Goal: Task Accomplishment & Management: Use online tool/utility

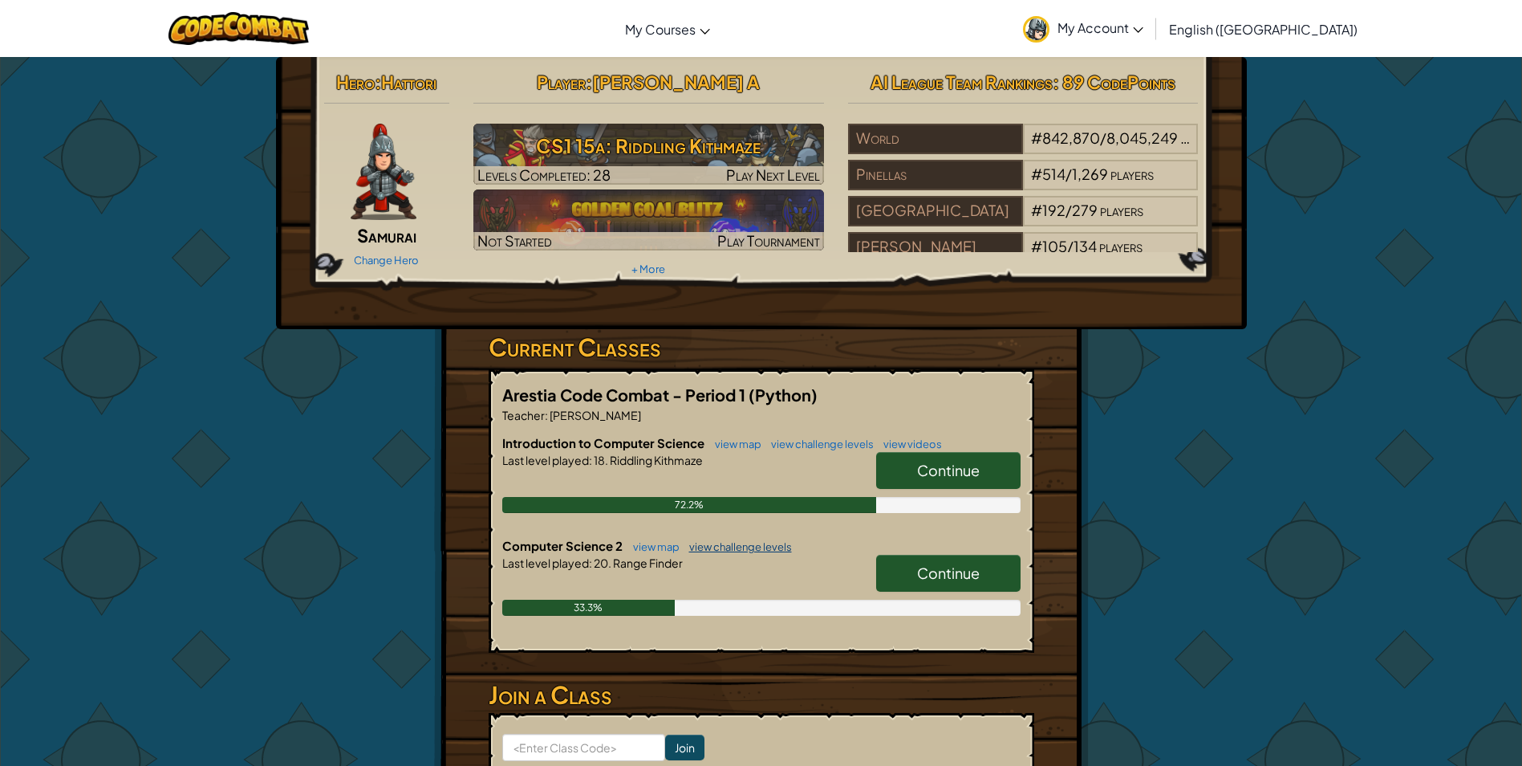
scroll to position [80, 0]
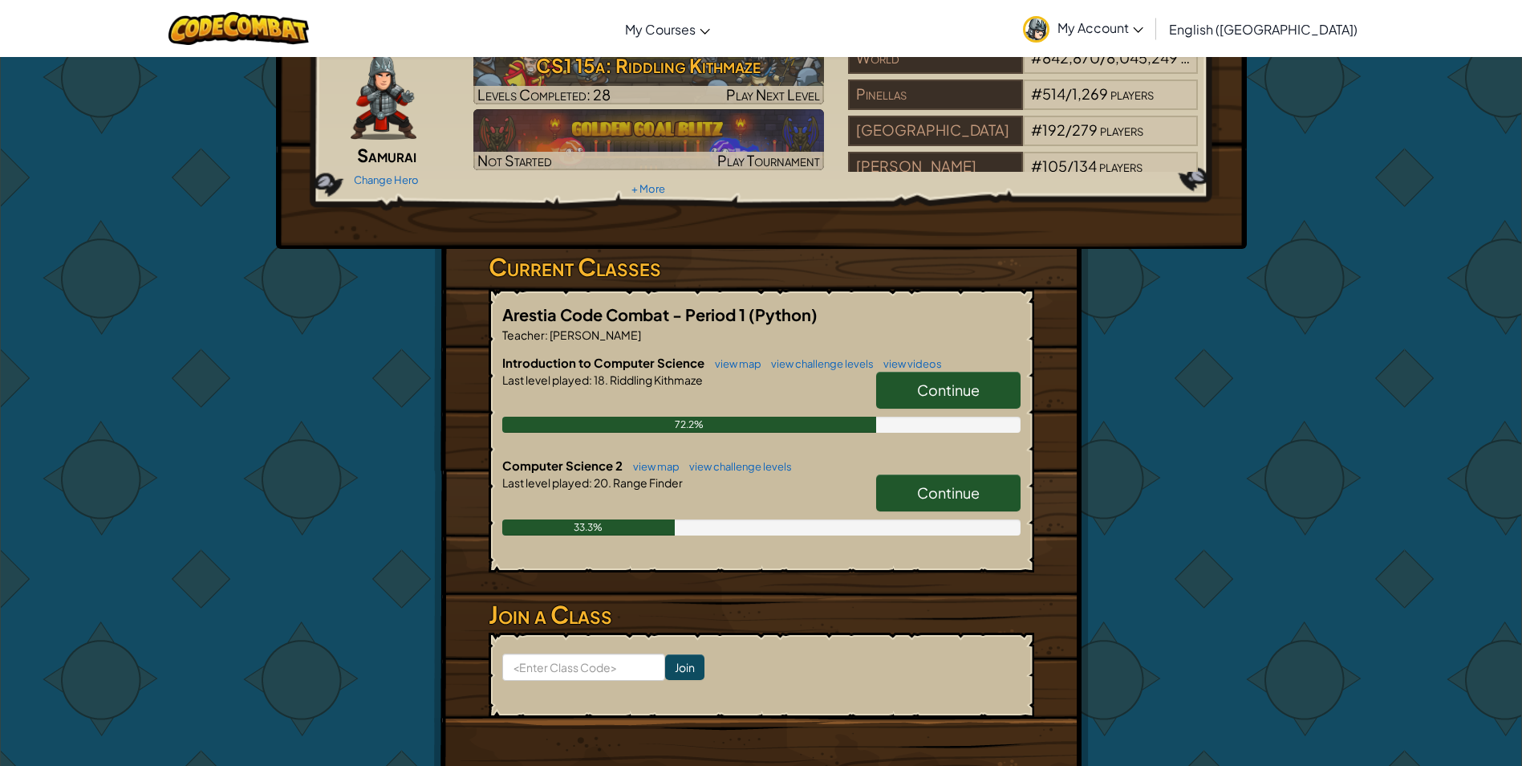
click at [948, 487] on span "Continue" at bounding box center [948, 492] width 63 height 18
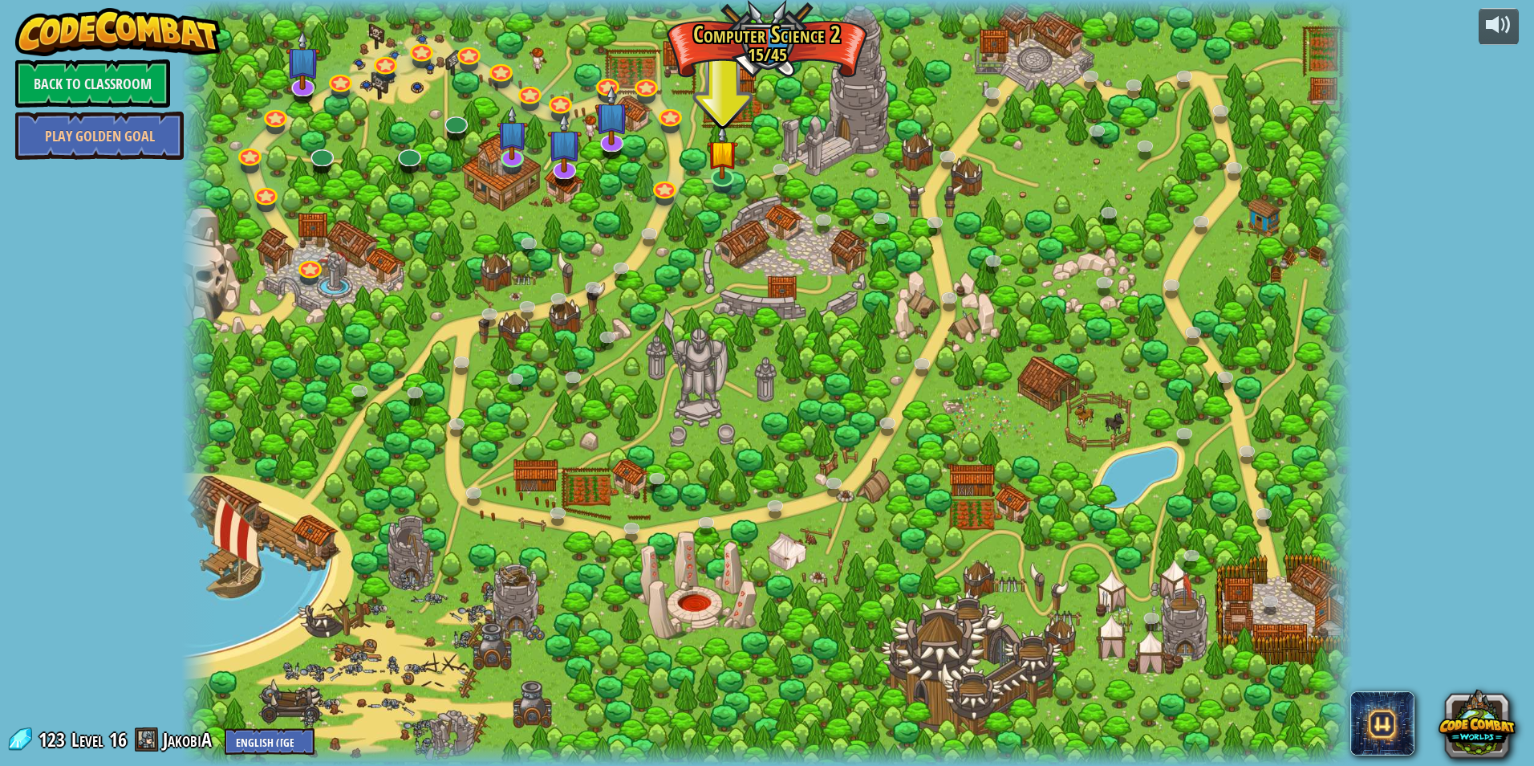
click at [740, 176] on div at bounding box center [767, 383] width 1172 height 766
click at [734, 177] on div at bounding box center [722, 173] width 23 height 23
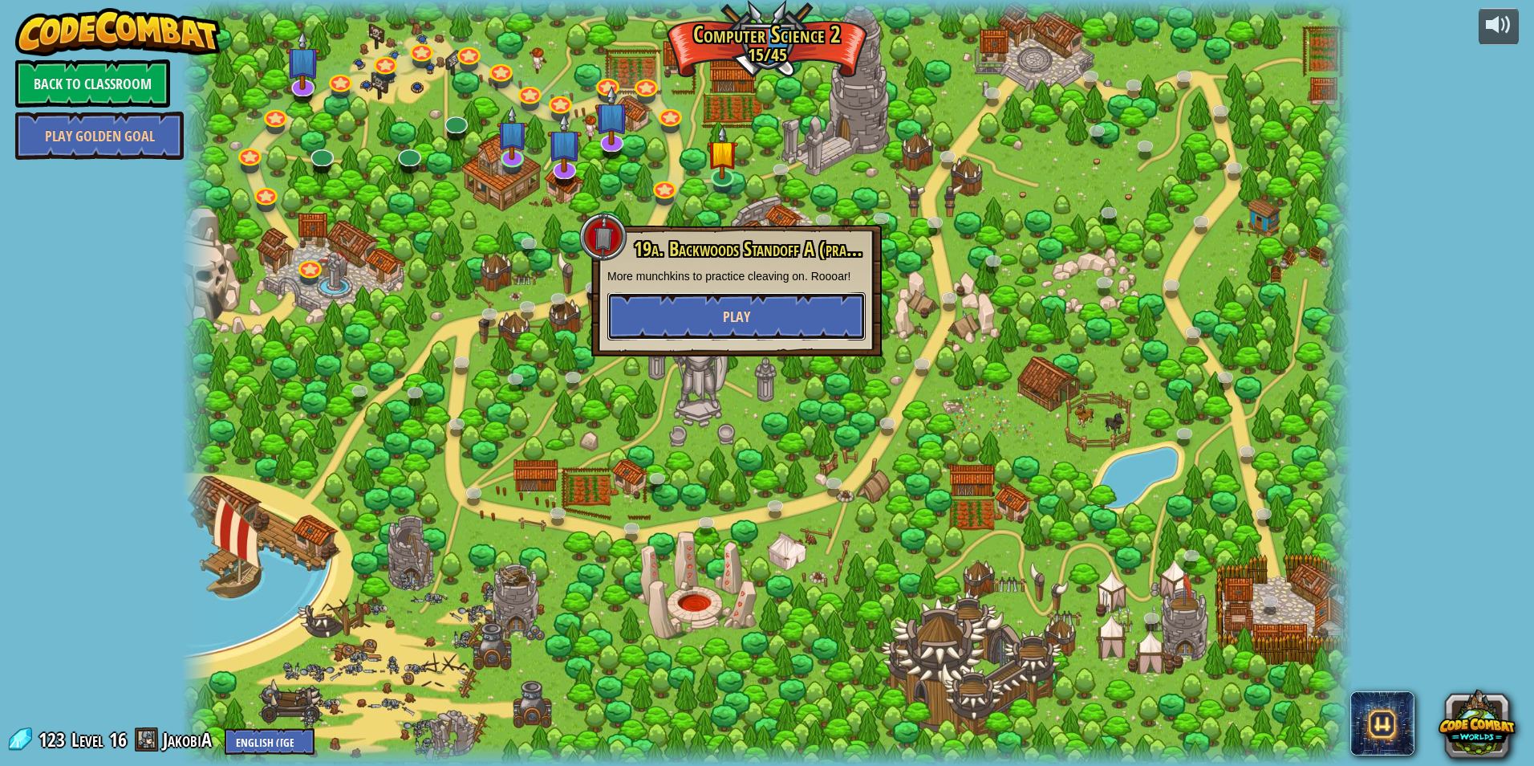
click at [829, 320] on button "Play" at bounding box center [736, 316] width 258 height 48
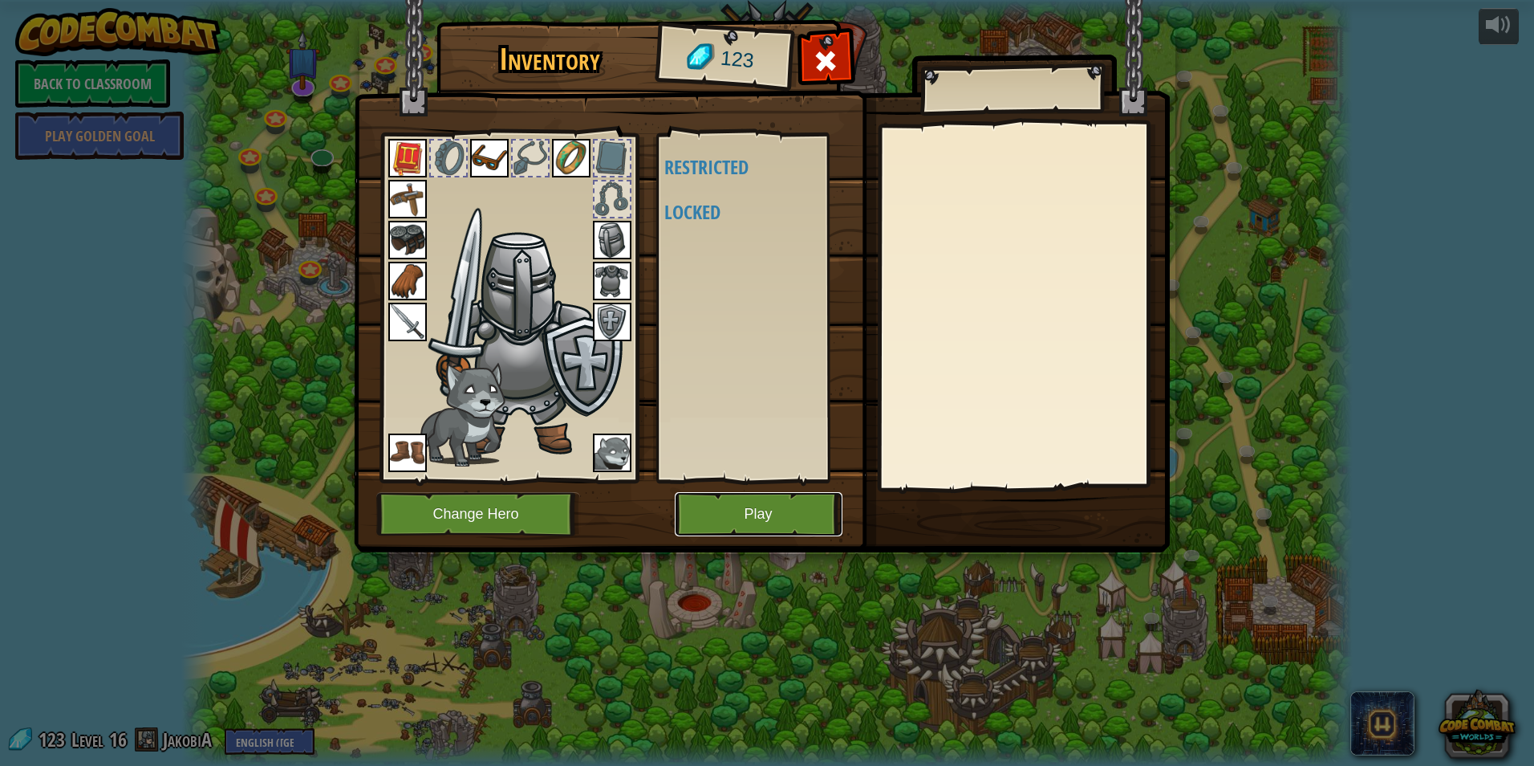
click at [797, 511] on button "Play" at bounding box center [759, 514] width 168 height 44
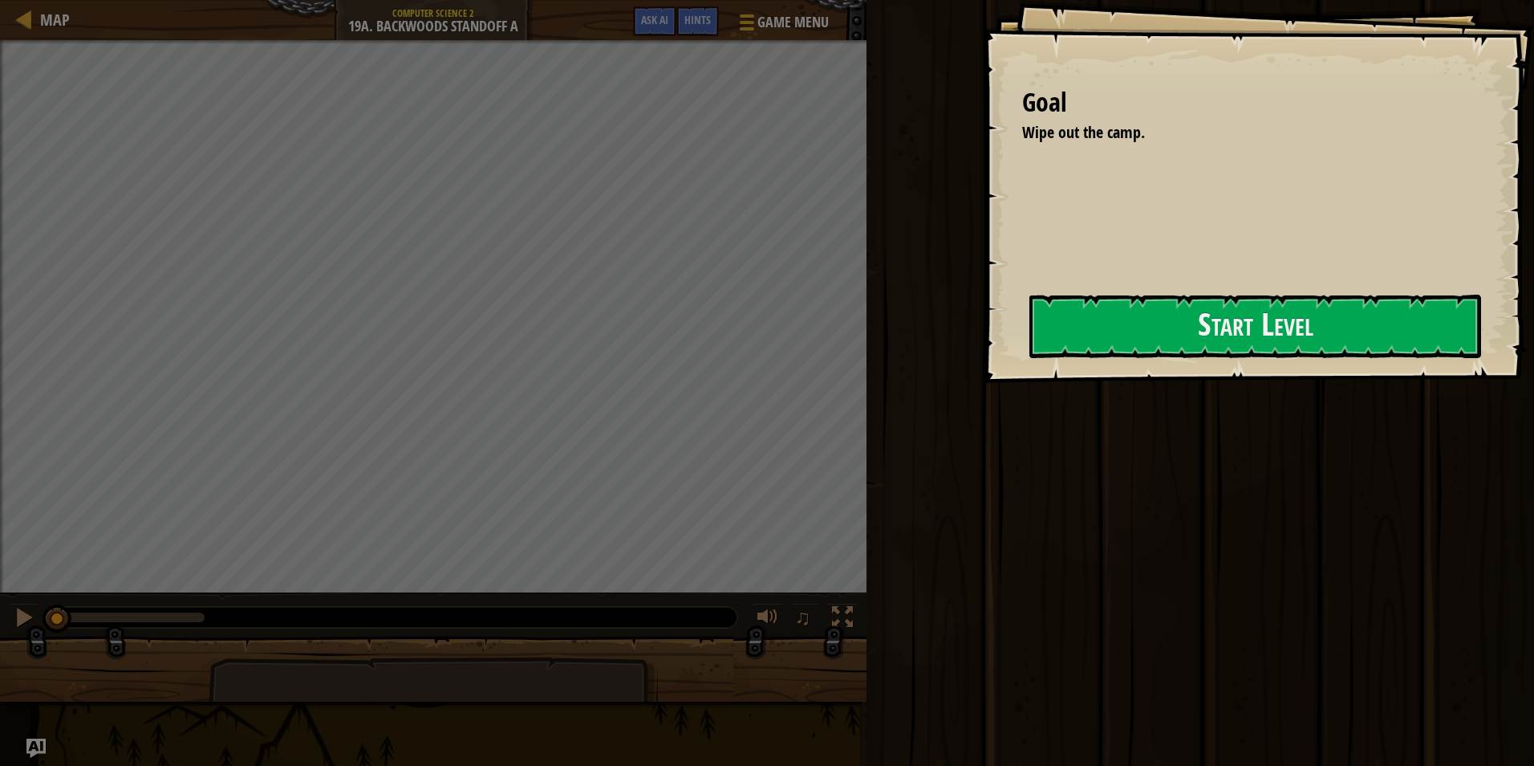
click at [1014, 327] on div "Goal Wipe out the camp. Start Level Error loading from server. Try refreshing t…" at bounding box center [1258, 191] width 552 height 383
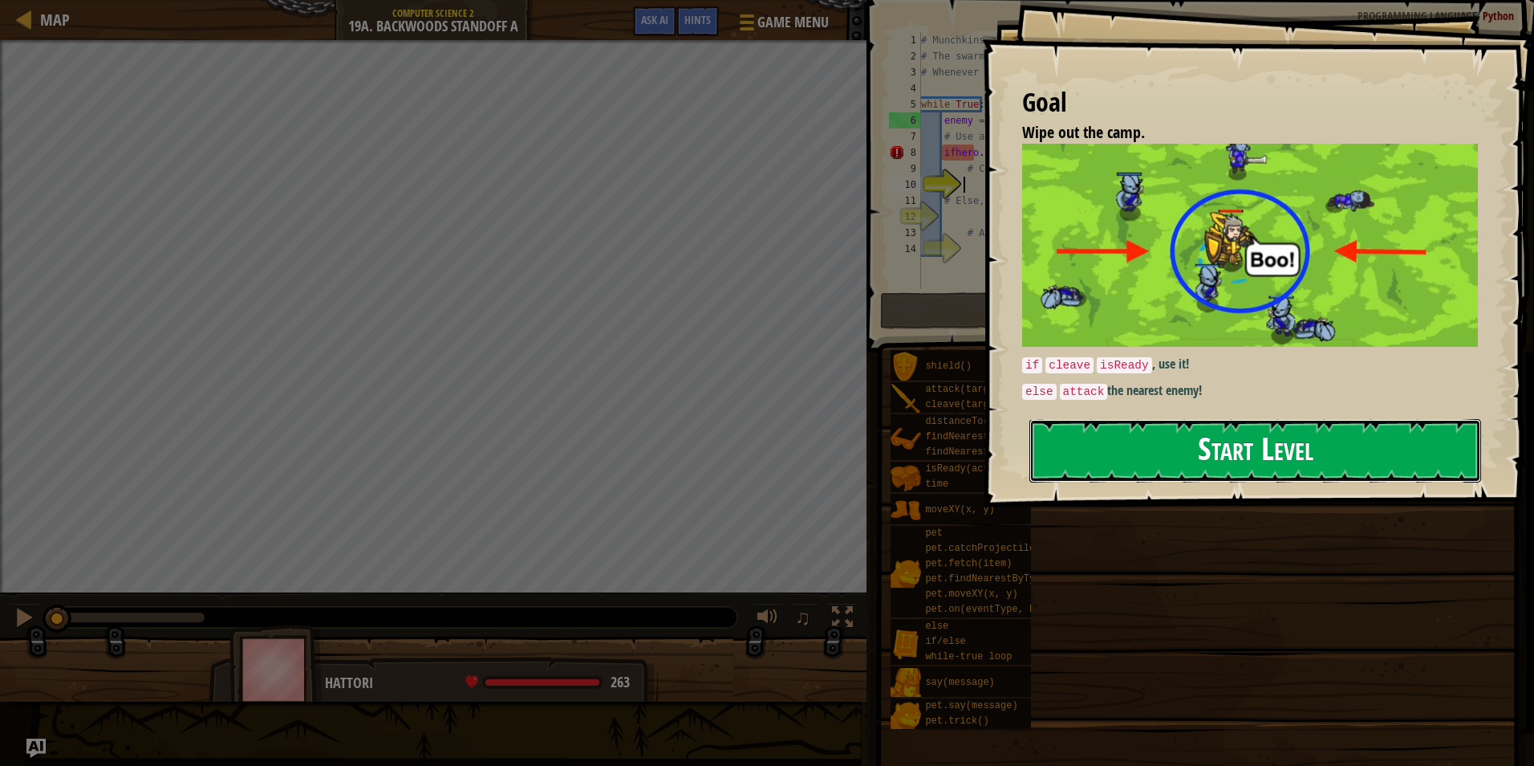
click at [1107, 419] on button "Start Level" at bounding box center [1256, 450] width 452 height 63
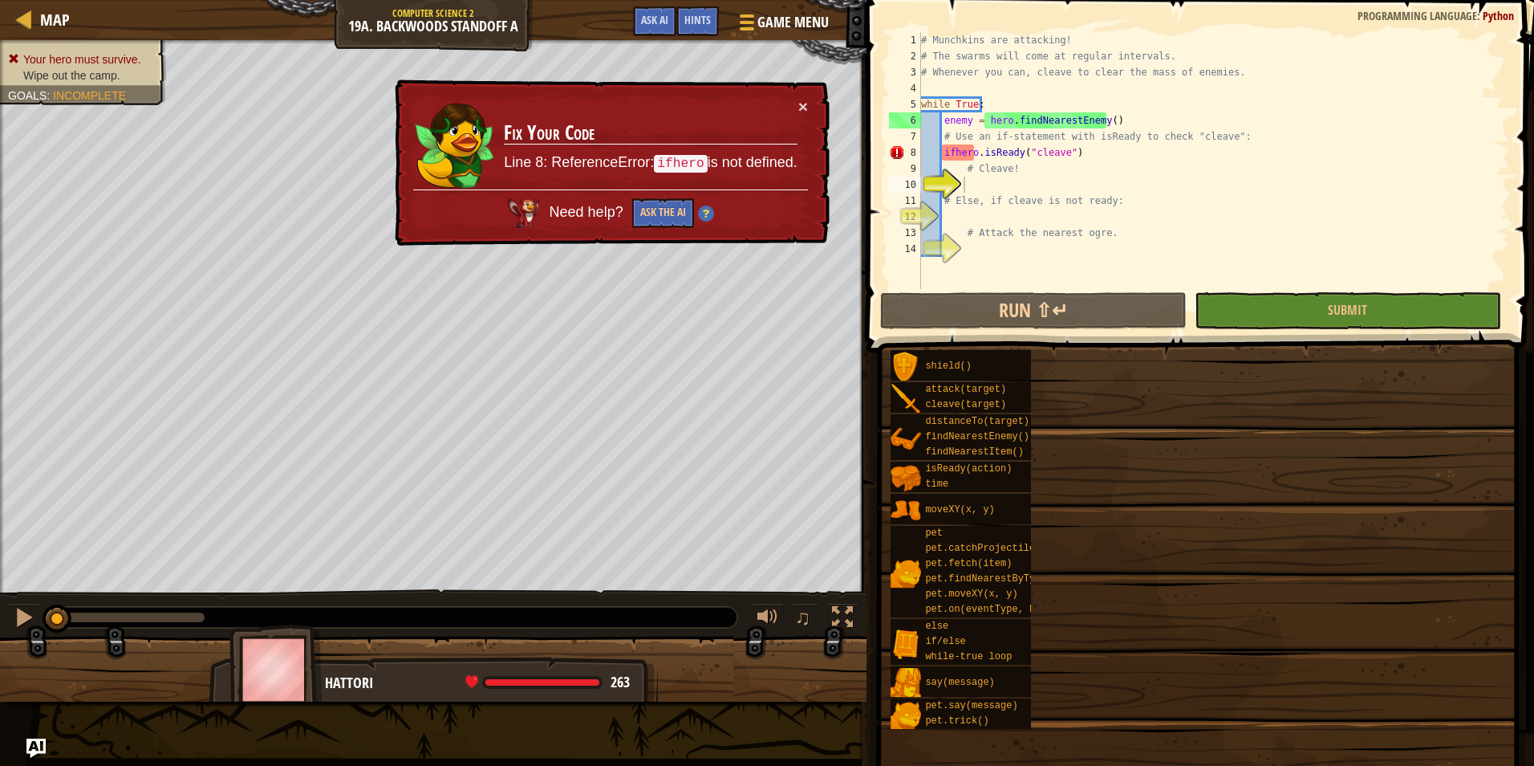
click at [1037, 157] on div "# Munchkins are attacking! # The swarms will come at regular intervals. # Whene…" at bounding box center [1214, 176] width 593 height 289
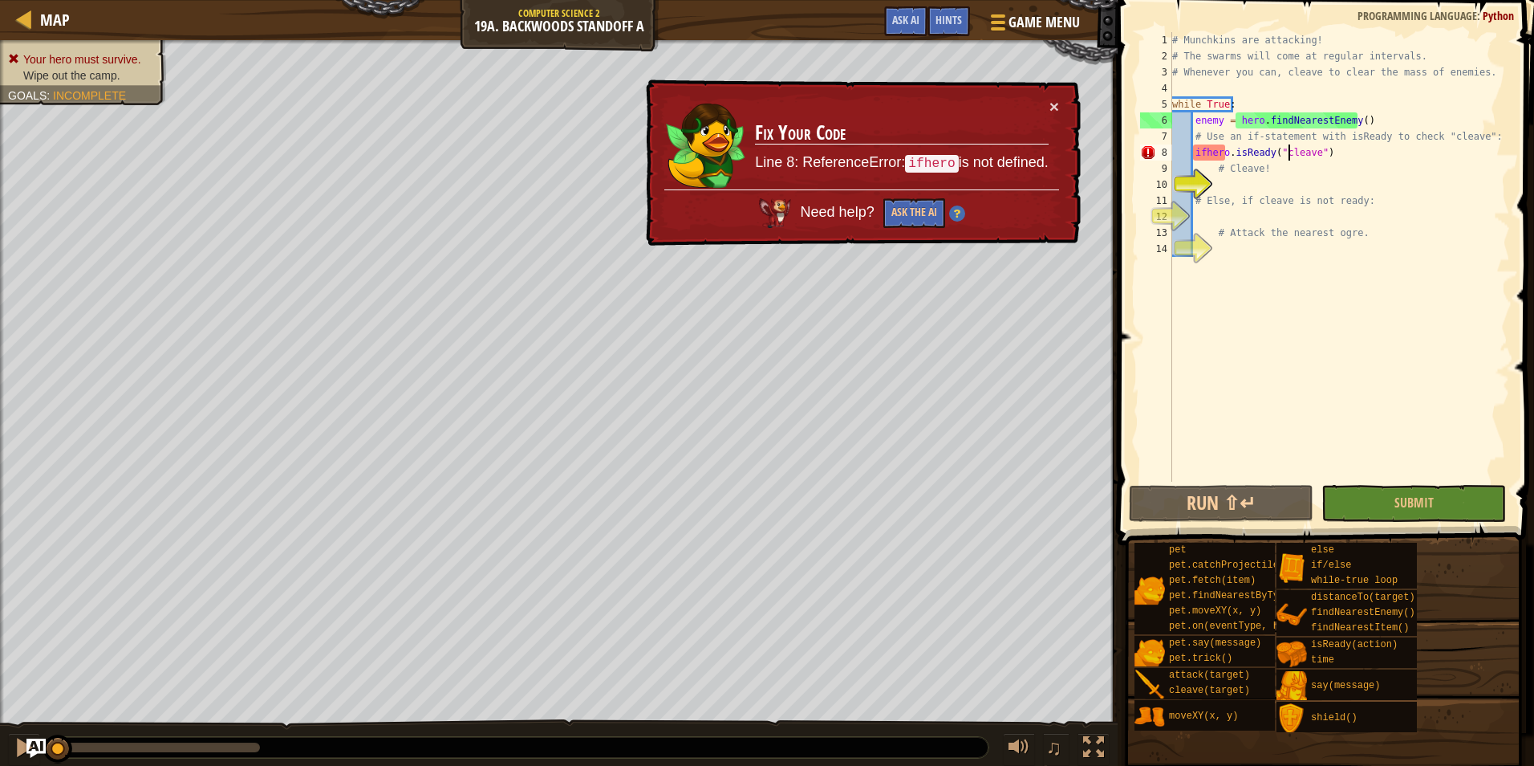
click at [1197, 156] on div "# Munchkins are attacking! # The swarms will come at regular intervals. # Whene…" at bounding box center [1339, 272] width 341 height 481
click at [1202, 154] on div "# Munchkins are attacking! # The swarms will come at regular intervals. # Whene…" at bounding box center [1339, 272] width 341 height 481
click at [1248, 173] on div "if /else press enter" at bounding box center [1342, 191] width 303 height 58
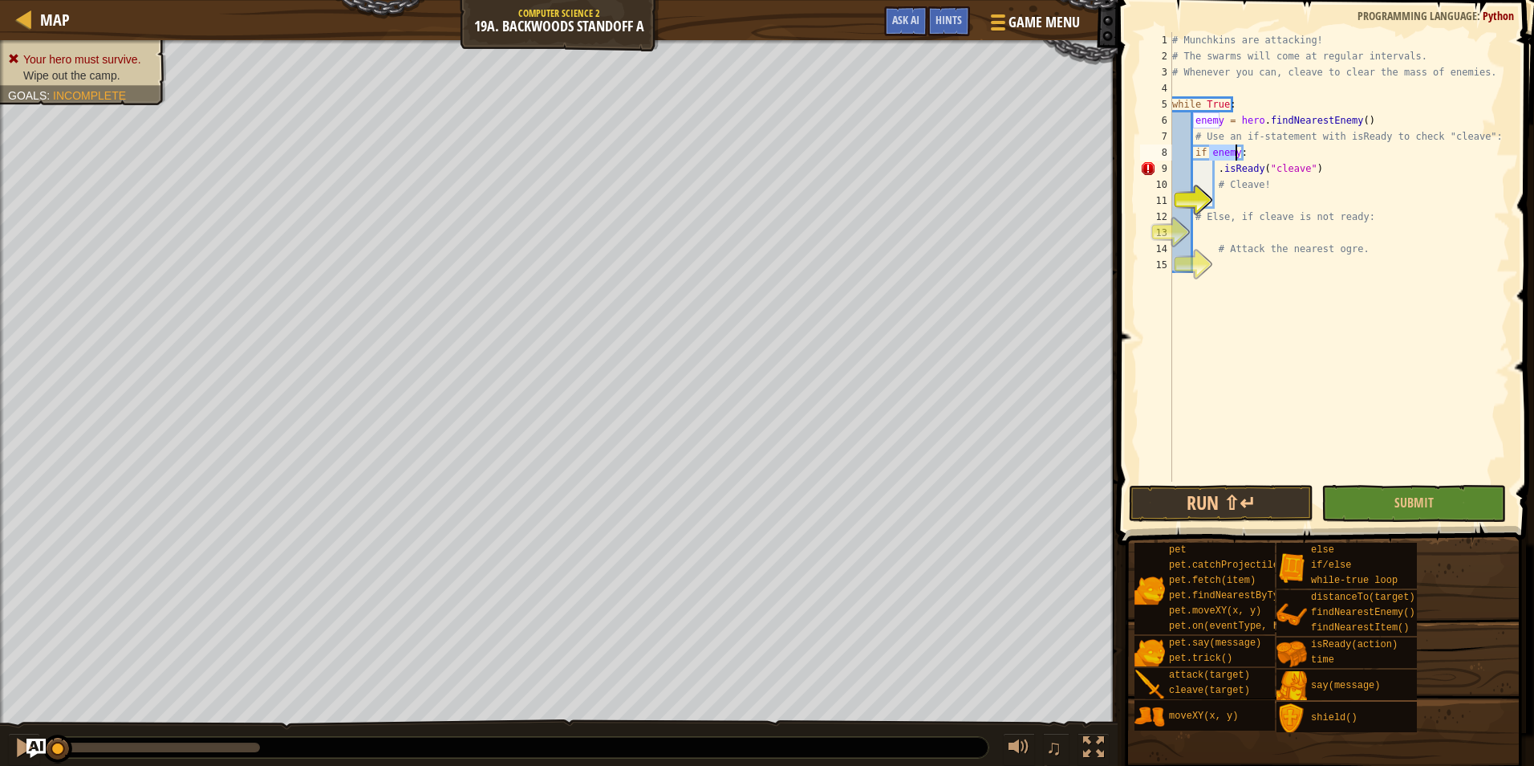
scroll to position [7, 2]
click at [1229, 164] on div "if /else press enter" at bounding box center [1342, 191] width 303 height 58
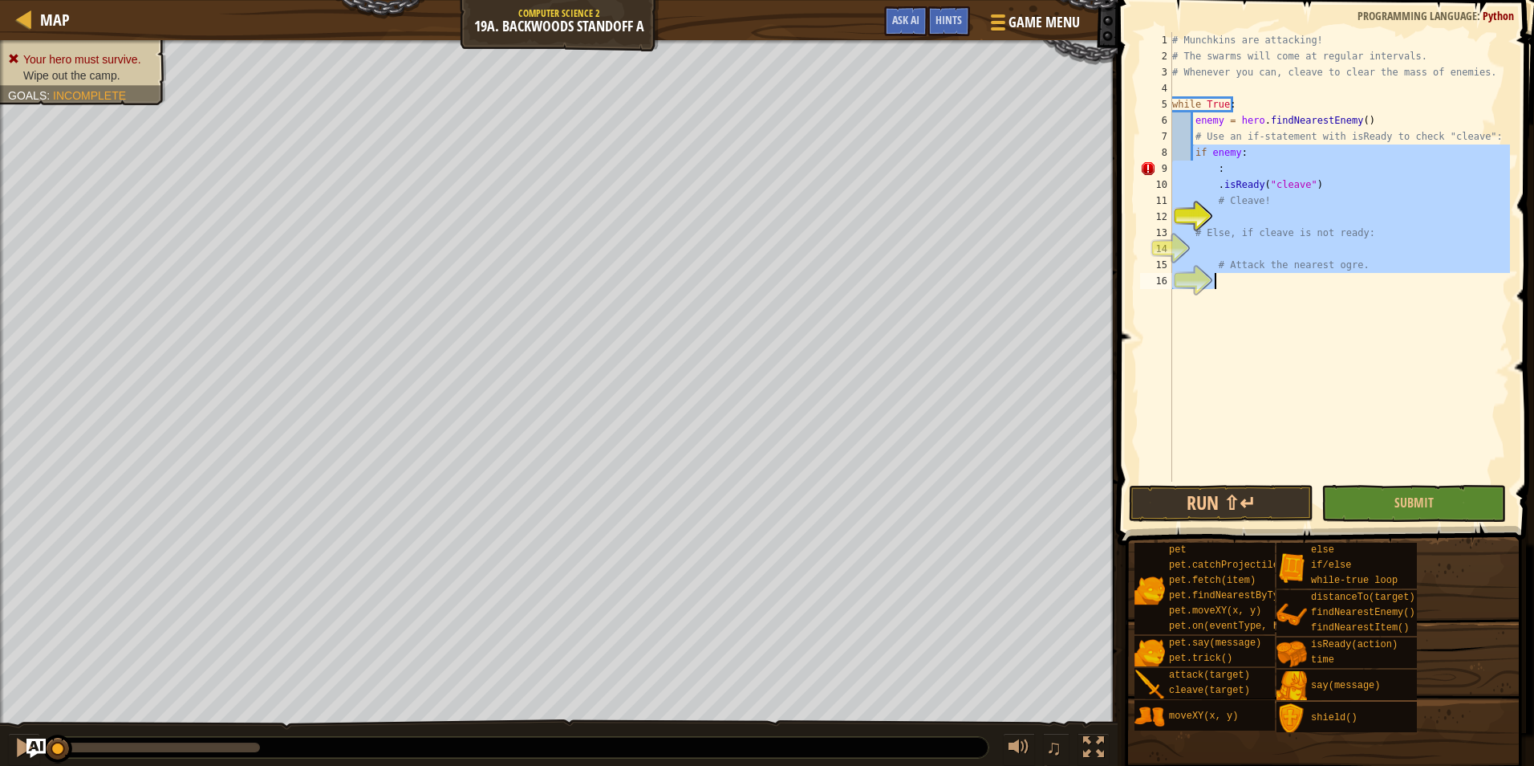
drag, startPoint x: 1195, startPoint y: 158, endPoint x: 1537, endPoint y: 547, distance: 518.0
click at [1521, 0] on html "Map Computer Science 2 19a. Backwoods Standoff A Game Menu Done Hints Ask AI 1 …" at bounding box center [767, 0] width 1534 height 0
type textarea "# Attack the nearest ogre."
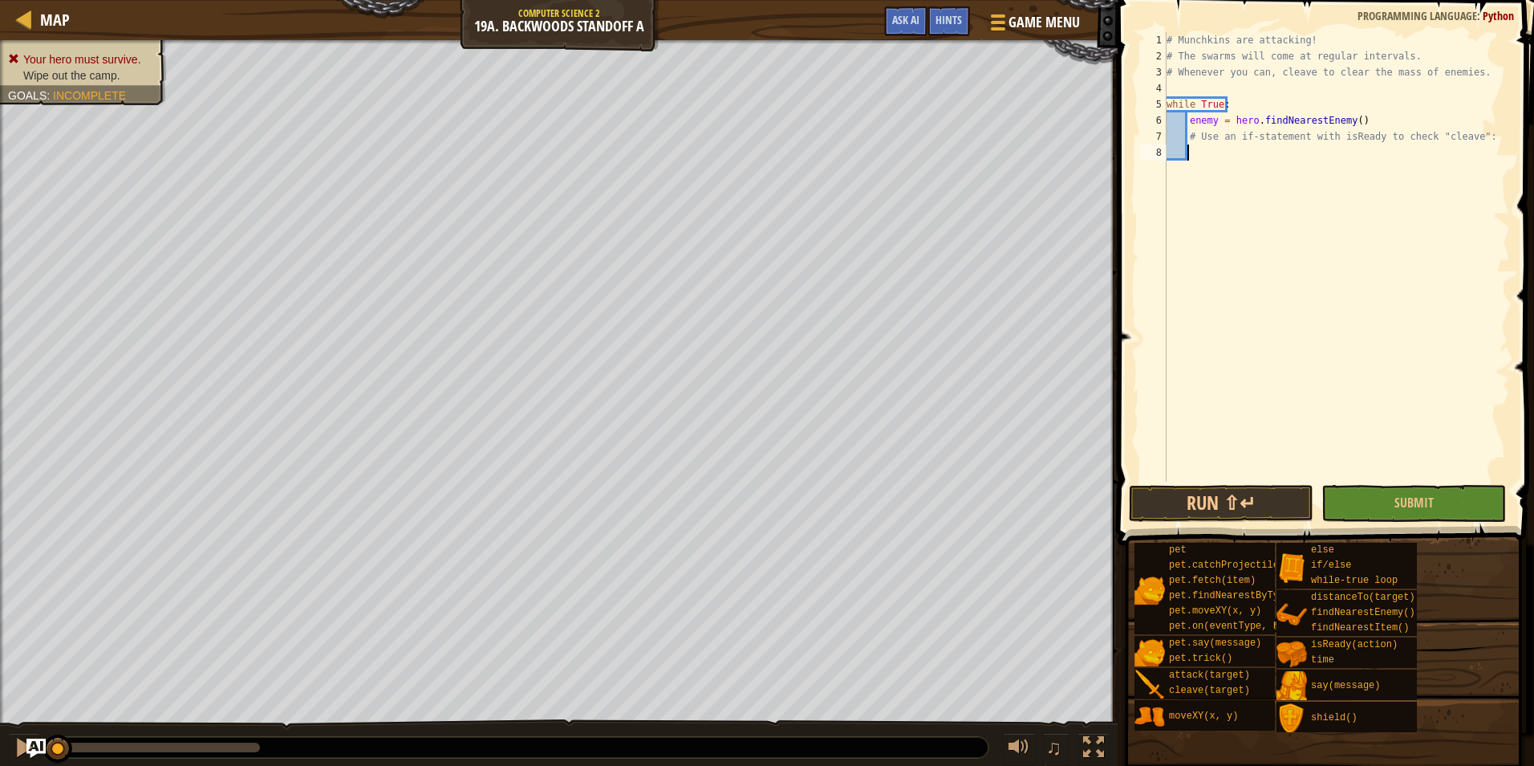
scroll to position [7, 1]
click at [1167, 144] on div "8" at bounding box center [1153, 152] width 26 height 16
type textarea "# Use an if-statement with isReady to check "cleave":"
click at [1213, 154] on div "# Munchkins are attacking! # The swarms will come at regular intervals. # Whene…" at bounding box center [1337, 272] width 347 height 481
click at [1228, 145] on div "# Munchkins are attacking! # The swarms will come at regular intervals. # Whene…" at bounding box center [1337, 272] width 347 height 481
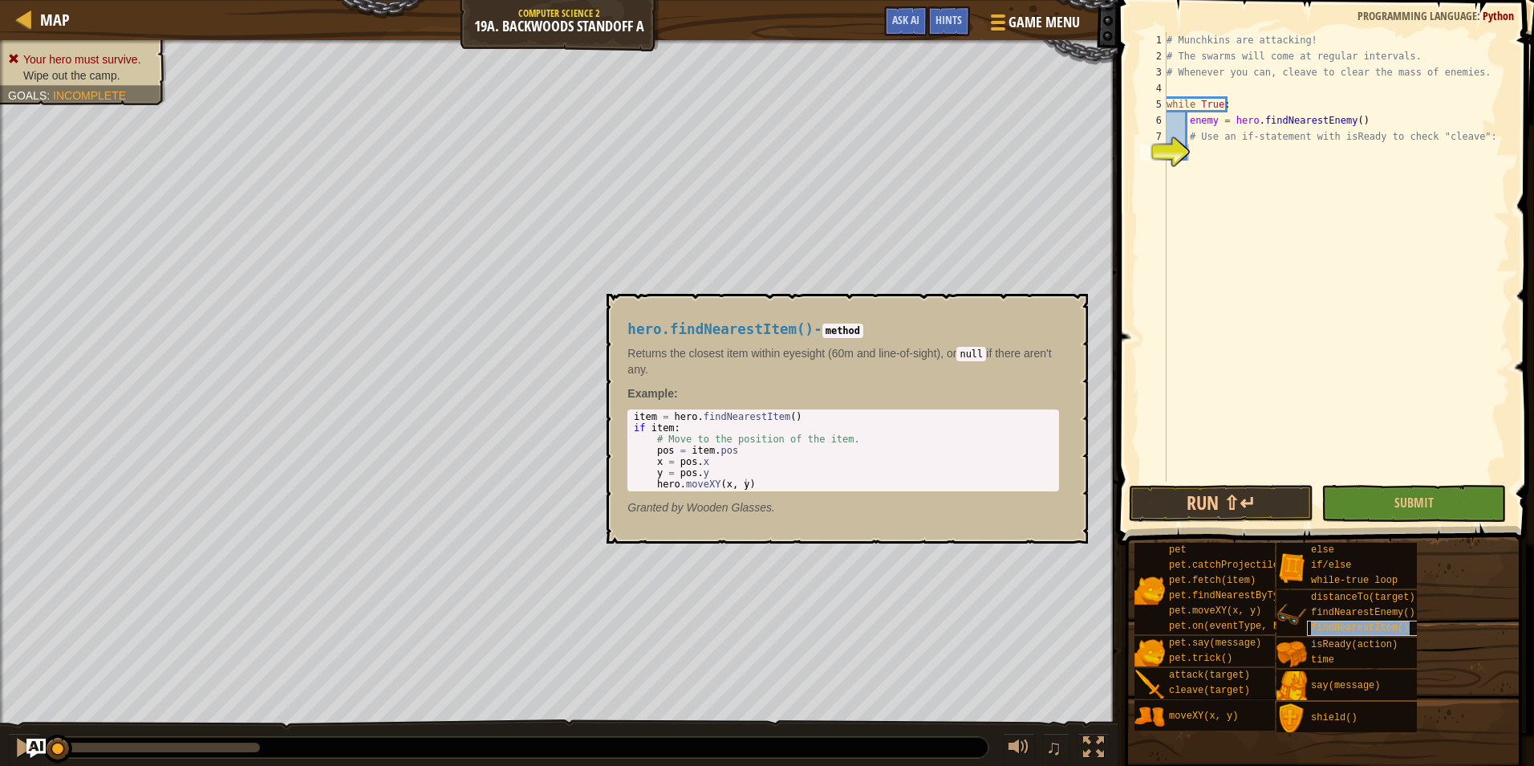
click at [1360, 634] on div "findNearestItem()" at bounding box center [1383, 627] width 153 height 15
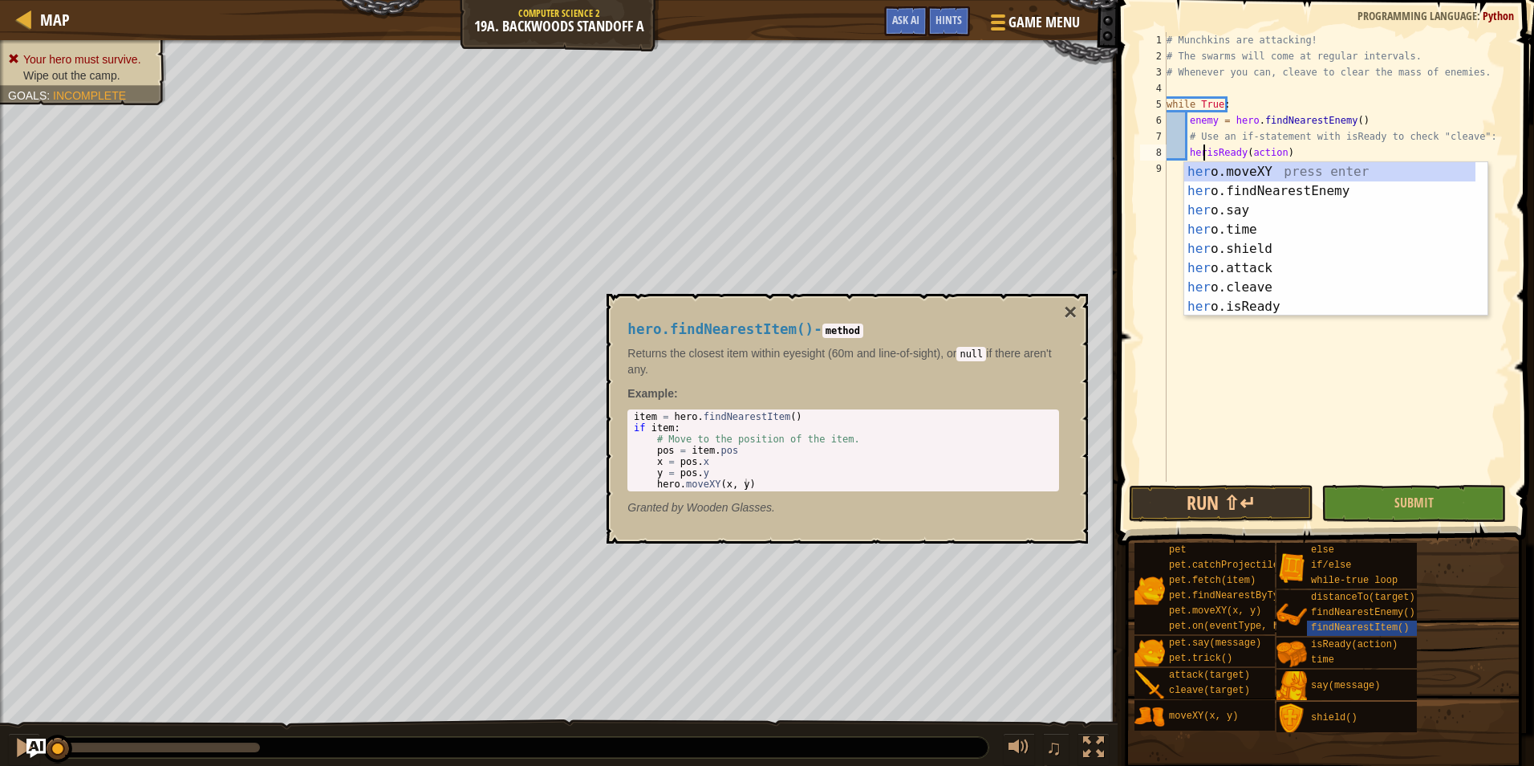
scroll to position [7, 4]
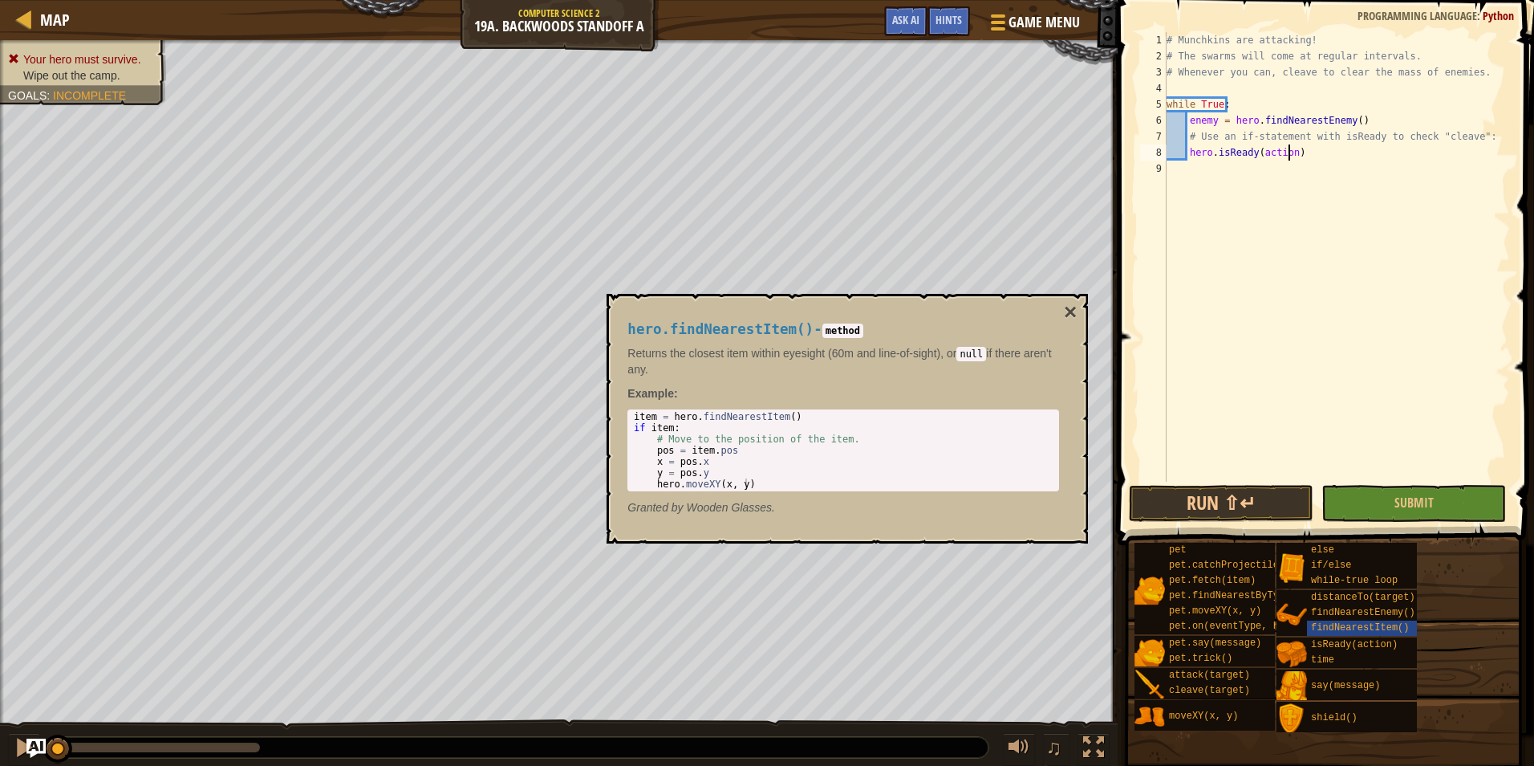
click at [1287, 148] on div "# Munchkins are attacking! # The swarms will come at regular intervals. # Whene…" at bounding box center [1337, 272] width 347 height 481
click at [1343, 160] on div "# Munchkins are attacking! # The swarms will come at regular intervals. # Whene…" at bounding box center [1337, 272] width 347 height 481
type textarea "hero.isReady("cleave"):"
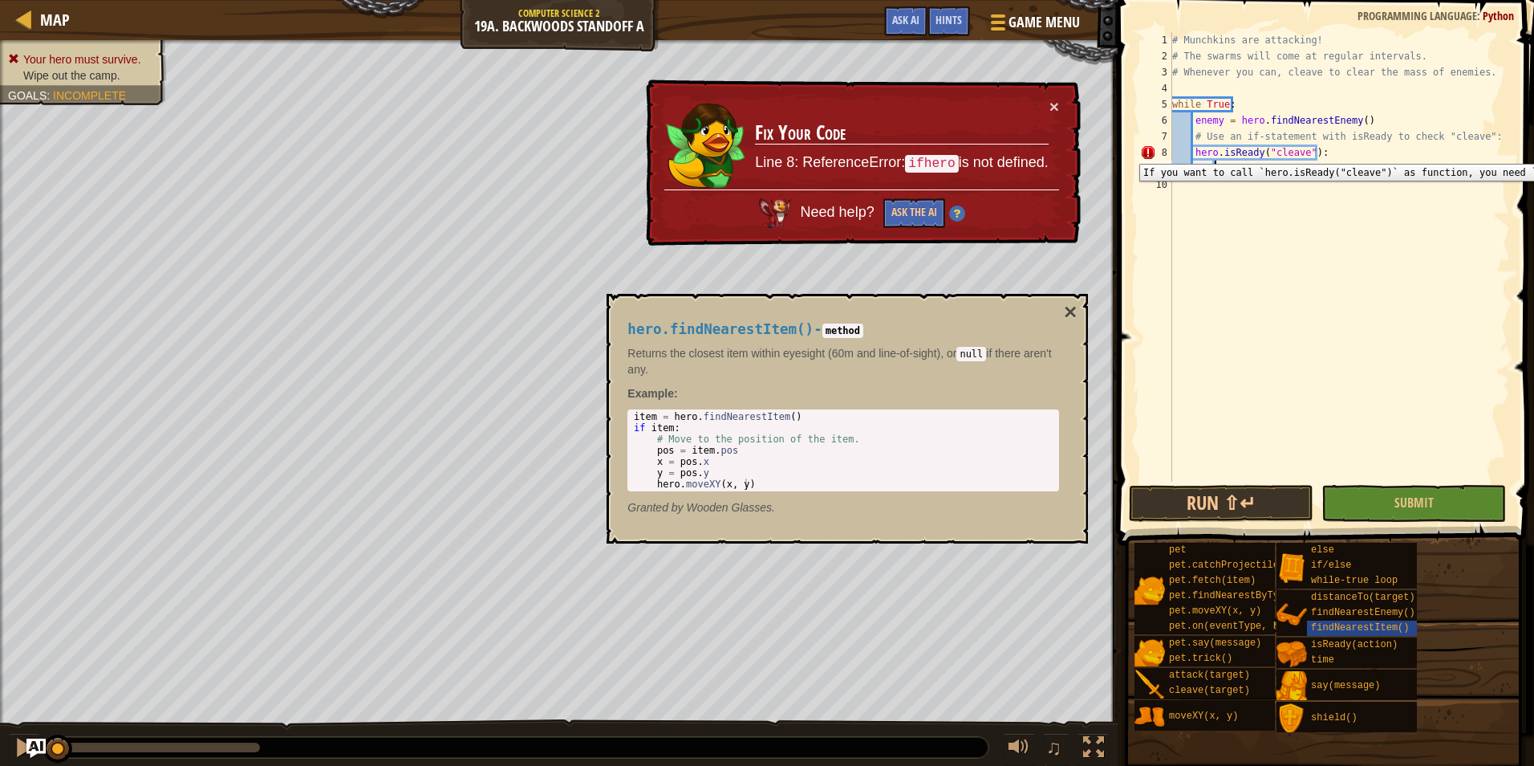
click at [1149, 151] on div "8" at bounding box center [1156, 152] width 32 height 16
type textarea "hero.isReady("cleave"):"
click at [924, 210] on button "Ask the AI" at bounding box center [914, 213] width 62 height 30
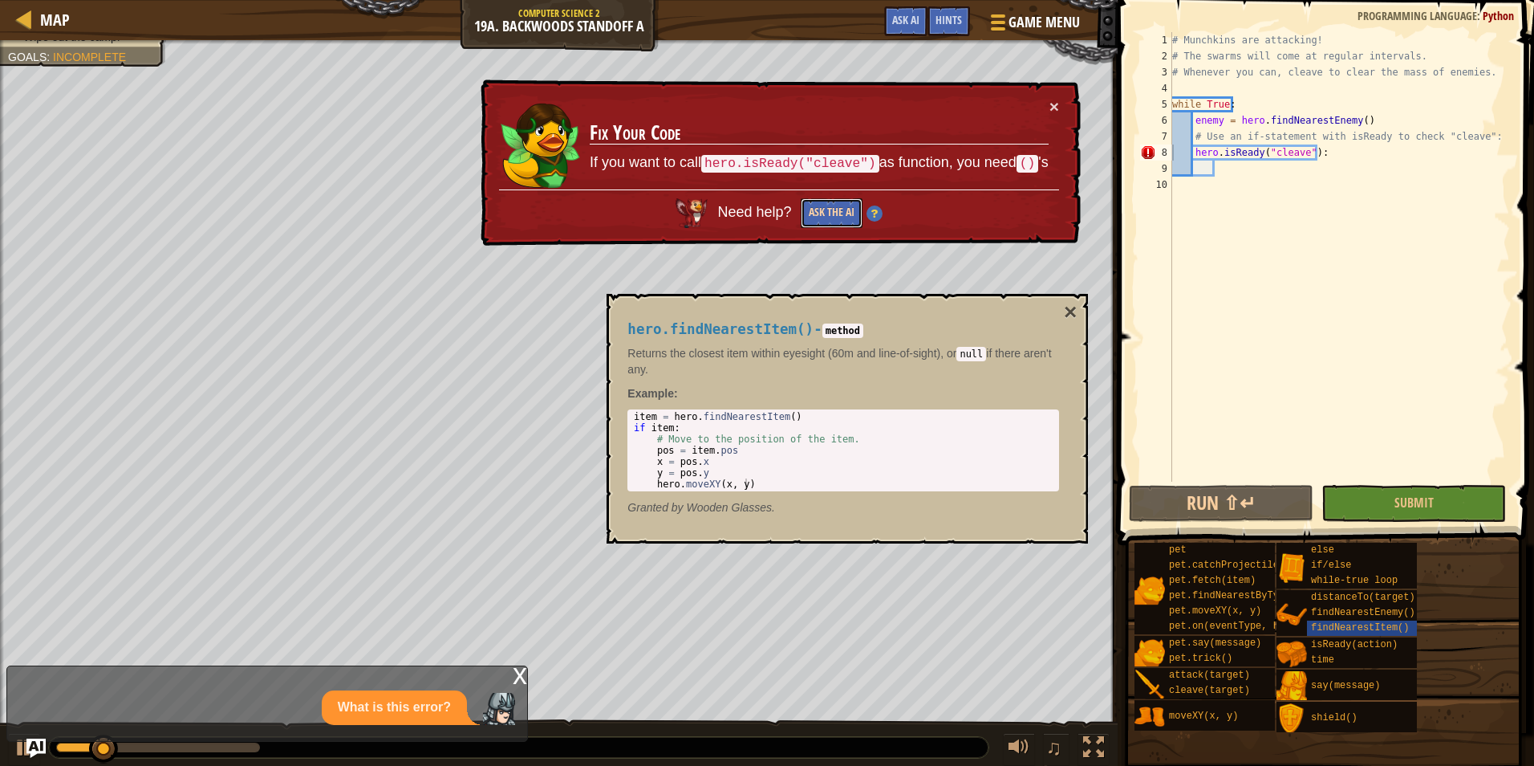
click at [835, 205] on button "Ask the AI" at bounding box center [832, 213] width 62 height 30
